Goal: Information Seeking & Learning: Learn about a topic

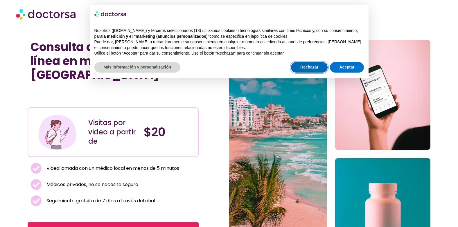
click at [310, 69] on button "Rechazar" at bounding box center [309, 67] width 37 height 10
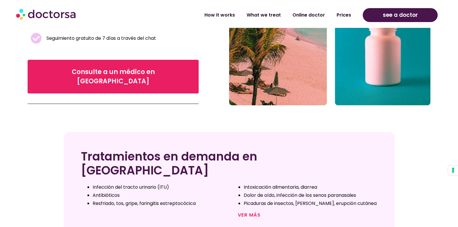
scroll to position [170, 0]
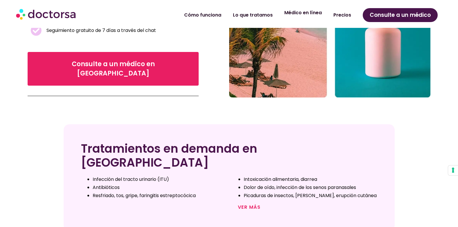
click at [311, 15] on link "Médico en línea" at bounding box center [302, 12] width 49 height 13
click at [341, 13] on link "Precios" at bounding box center [341, 12] width 29 height 13
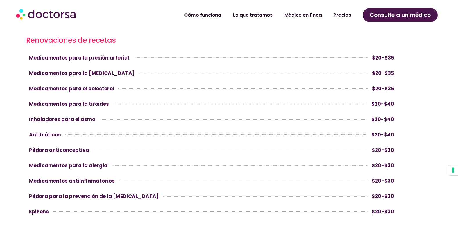
scroll to position [1672, 0]
